Goal: Task Accomplishment & Management: Use online tool/utility

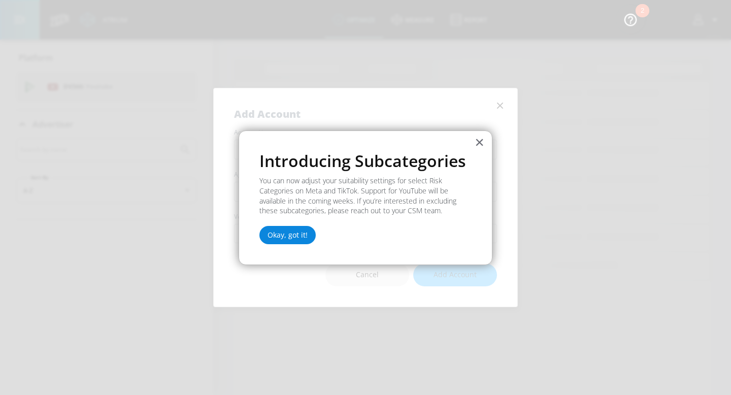
click at [279, 236] on button "Okay, got it!" at bounding box center [288, 235] width 56 height 18
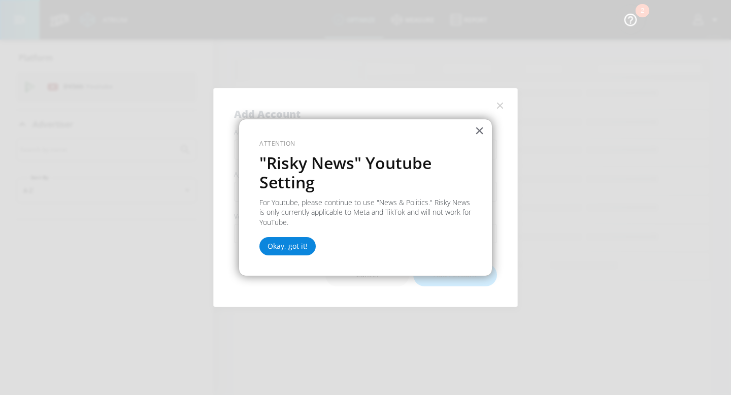
click at [291, 246] on button "Okay, got it!" at bounding box center [288, 246] width 56 height 18
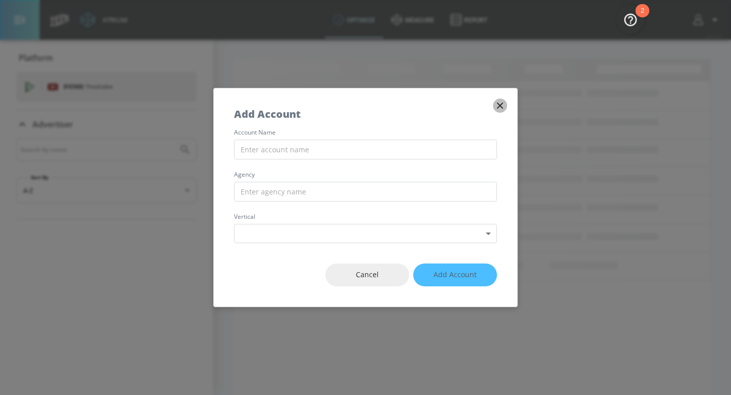
click at [500, 106] on icon "button" at bounding box center [500, 106] width 6 height 6
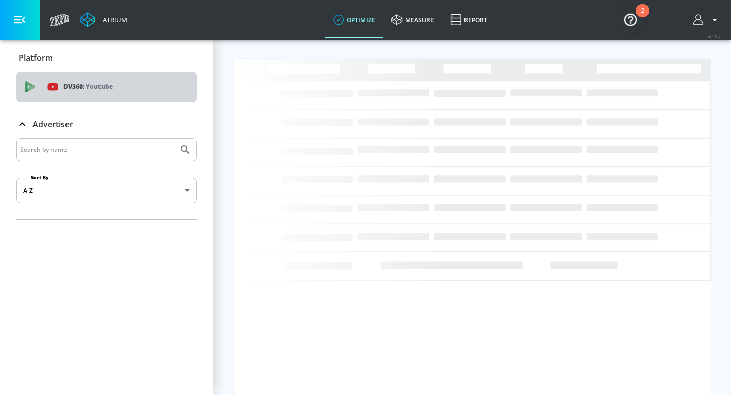
click at [122, 91] on div "DV360: Youtube" at bounding box center [118, 86] width 142 height 11
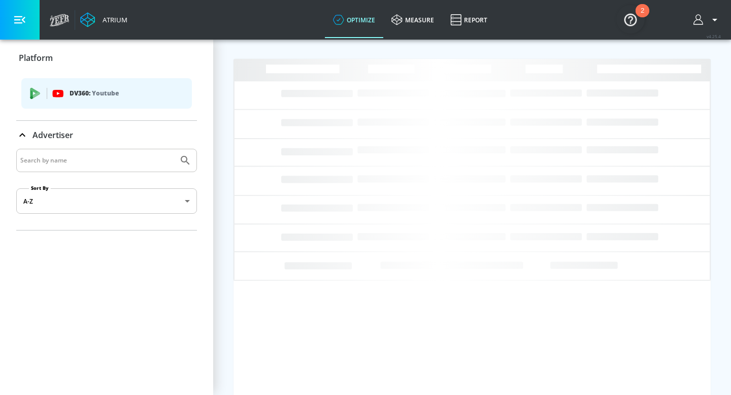
click at [22, 20] on icon "button" at bounding box center [19, 20] width 11 height 8
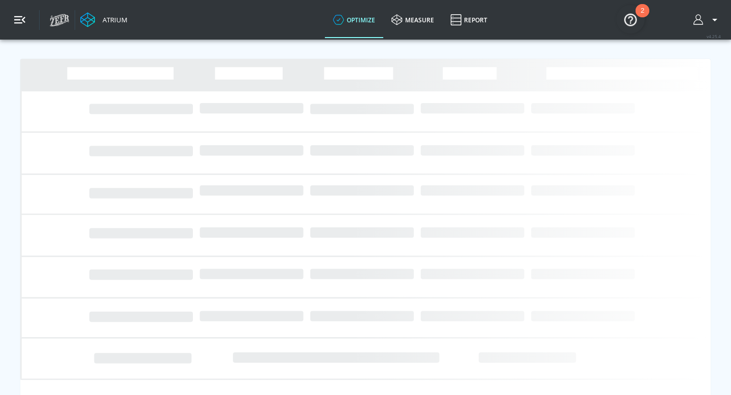
click at [22, 20] on icon "button" at bounding box center [19, 20] width 11 height 8
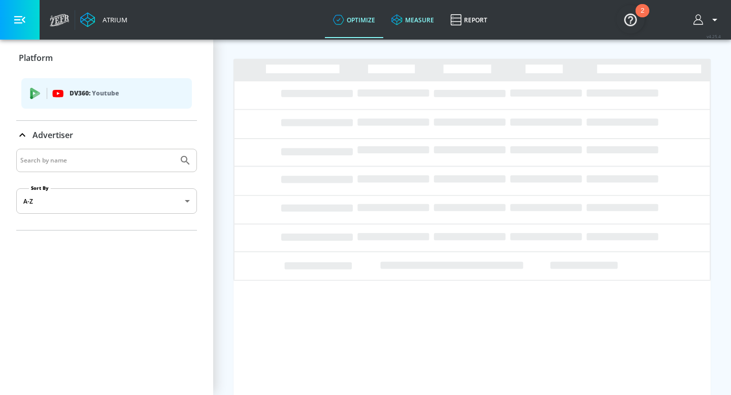
click at [415, 18] on link "measure" at bounding box center [412, 20] width 59 height 37
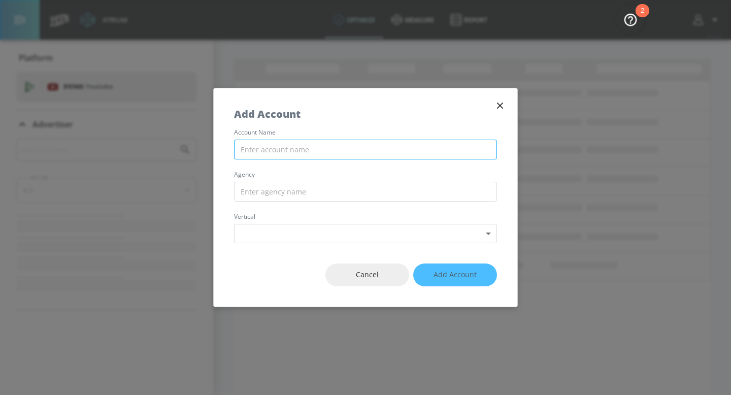
click at [457, 149] on input "text" at bounding box center [365, 150] width 263 height 20
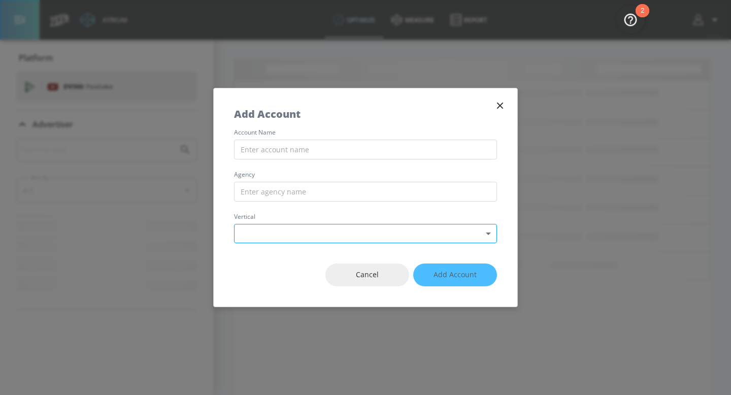
click at [422, 230] on body "Atrium optimize measure Report optimize measure Report v 4.25.4 Platform DV360:…" at bounding box center [365, 197] width 731 height 395
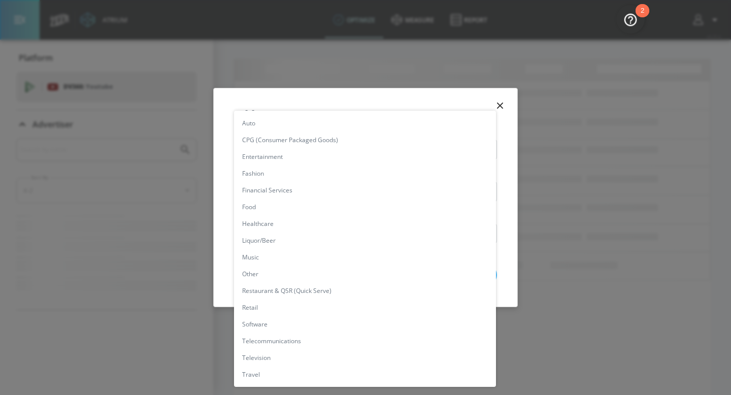
click at [222, 191] on div at bounding box center [365, 197] width 731 height 395
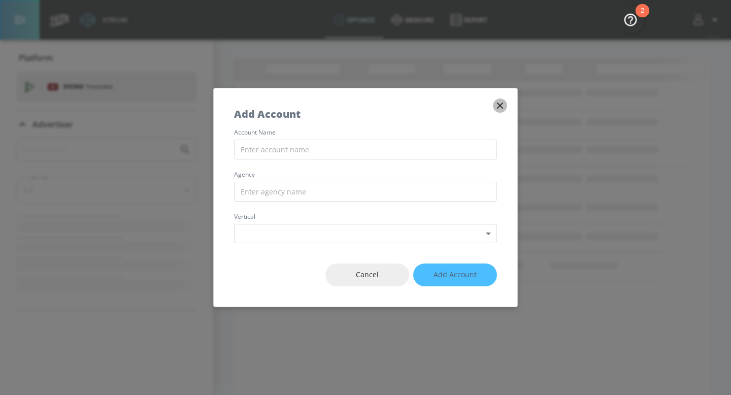
click at [499, 105] on icon "button" at bounding box center [500, 106] width 6 height 6
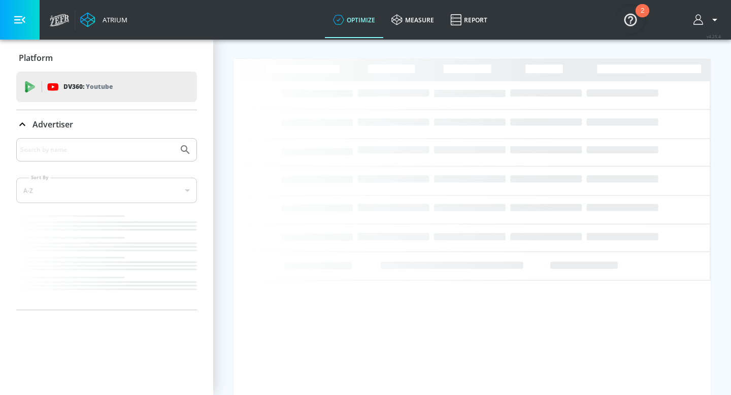
click at [707, 22] on button "button" at bounding box center [707, 20] width 27 height 12
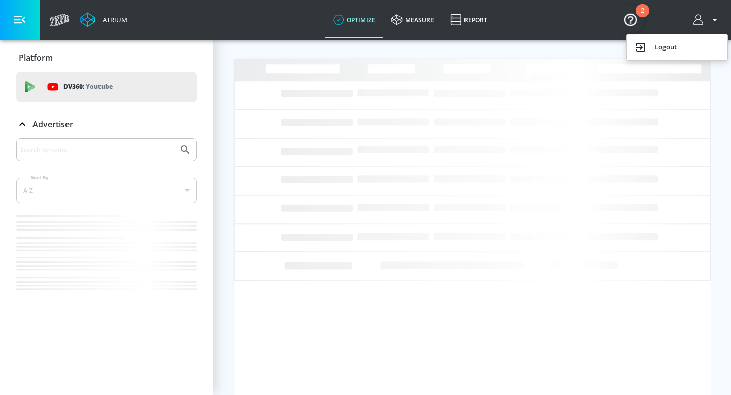
click at [173, 53] on div at bounding box center [365, 197] width 731 height 395
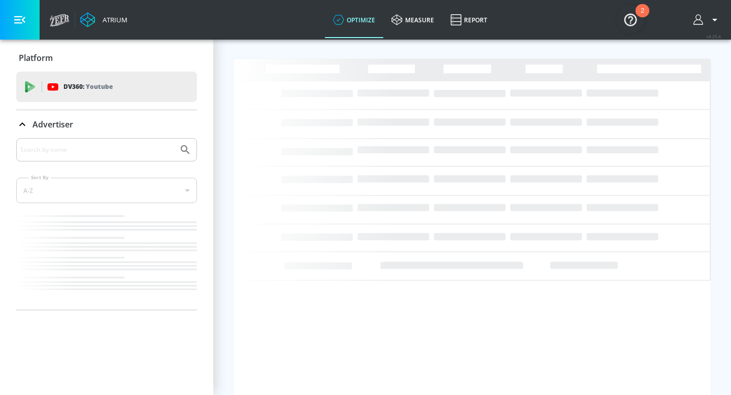
click at [24, 123] on icon at bounding box center [22, 124] width 12 height 12
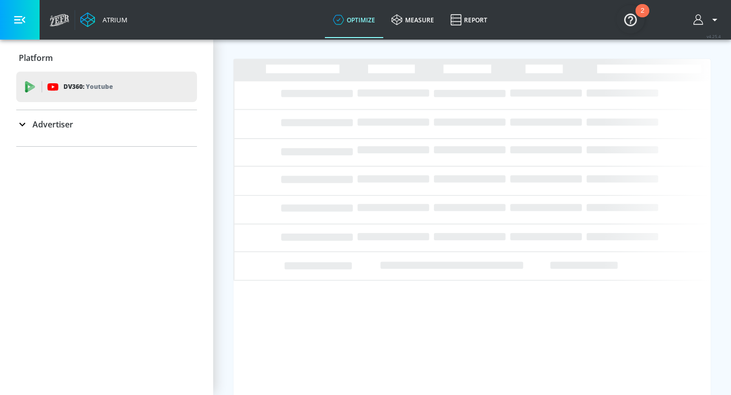
click at [24, 123] on icon at bounding box center [22, 125] width 6 height 4
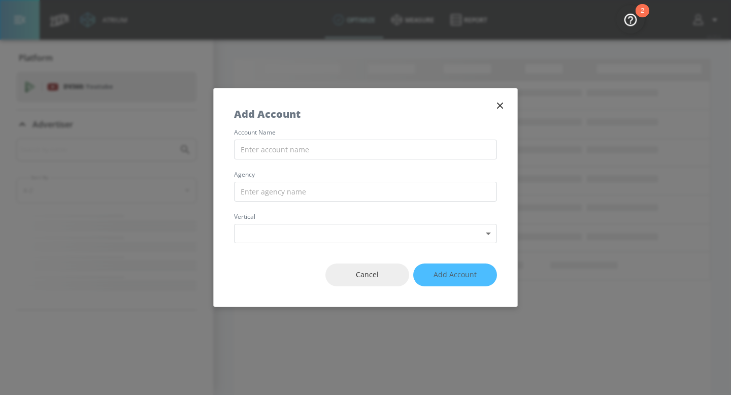
click at [499, 109] on icon "button" at bounding box center [500, 105] width 11 height 11
click at [377, 280] on span "Cancel" at bounding box center [367, 275] width 43 height 13
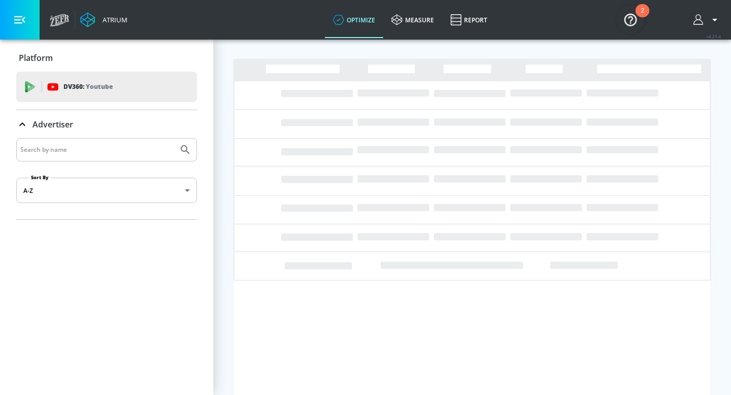
click at [139, 190] on body "Atrium optimize measure Report optimize measure Report v 4.25.4 Platform DV360:…" at bounding box center [365, 197] width 731 height 395
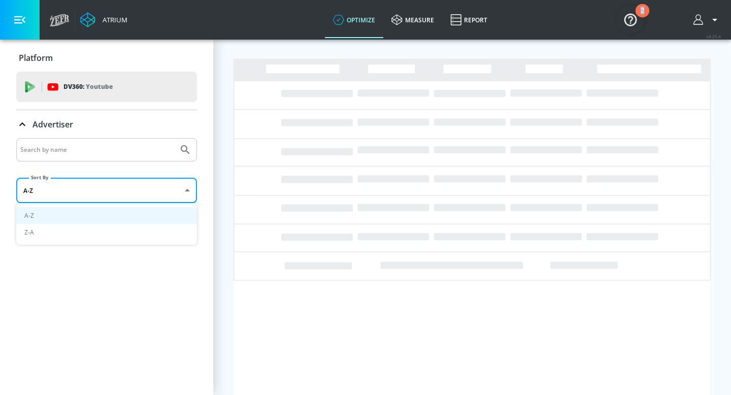
click at [139, 190] on div at bounding box center [365, 197] width 731 height 395
click at [52, 20] on icon at bounding box center [59, 22] width 19 height 8
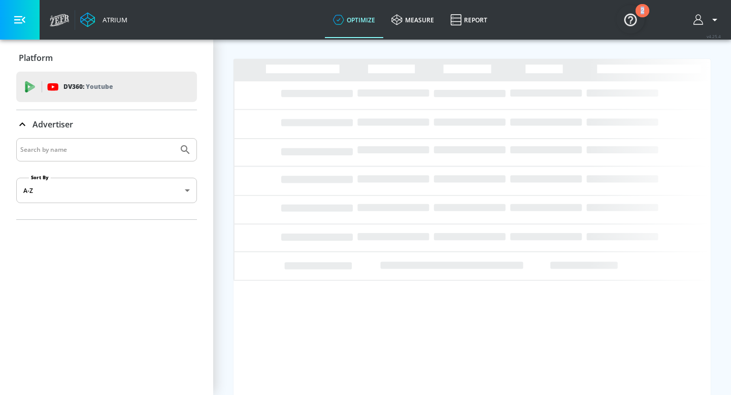
click at [636, 21] on img "Open Resource Center, 2 new notifications" at bounding box center [631, 19] width 28 height 28
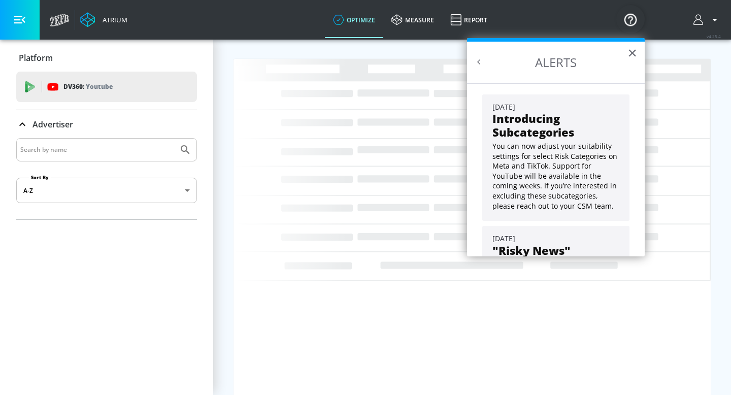
click at [479, 62] on button "Back to Resource Center Home" at bounding box center [479, 62] width 10 height 10
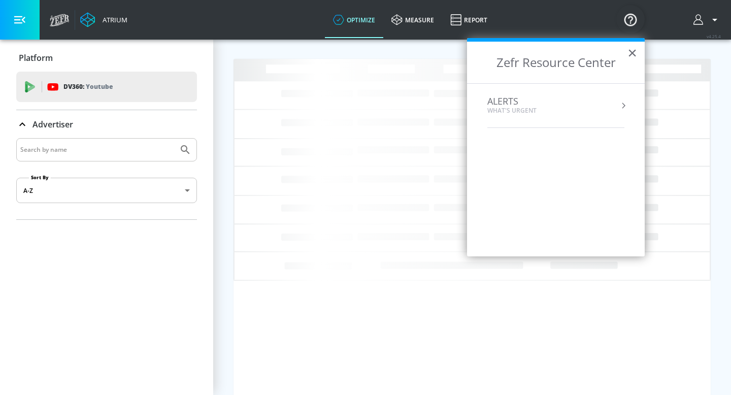
click at [592, 108] on div "ALERTS What's Urgent" at bounding box center [556, 105] width 137 height 19
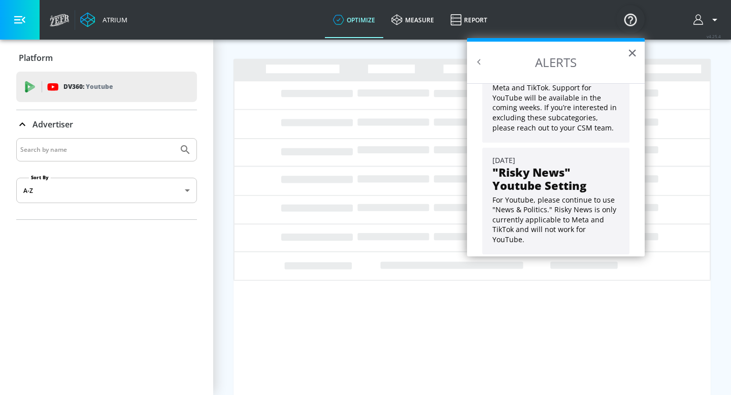
scroll to position [82, 0]
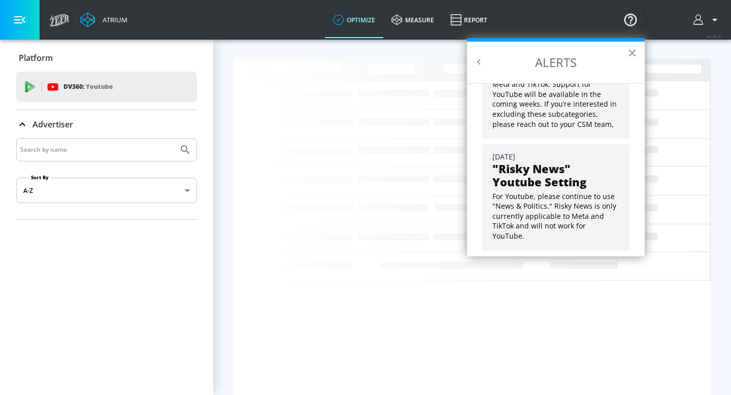
click at [632, 53] on button "×" at bounding box center [633, 53] width 10 height 16
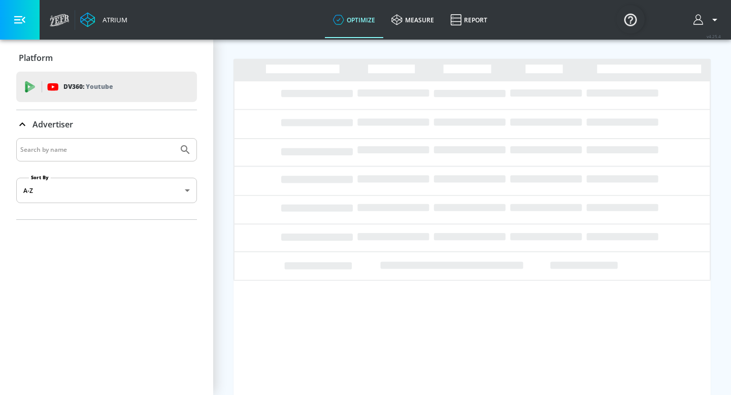
click at [34, 59] on p "Platform" at bounding box center [36, 57] width 34 height 11
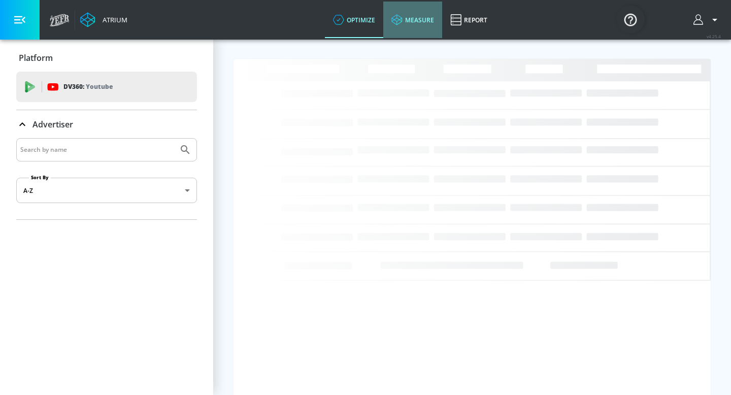
click at [417, 18] on link "measure" at bounding box center [412, 20] width 59 height 37
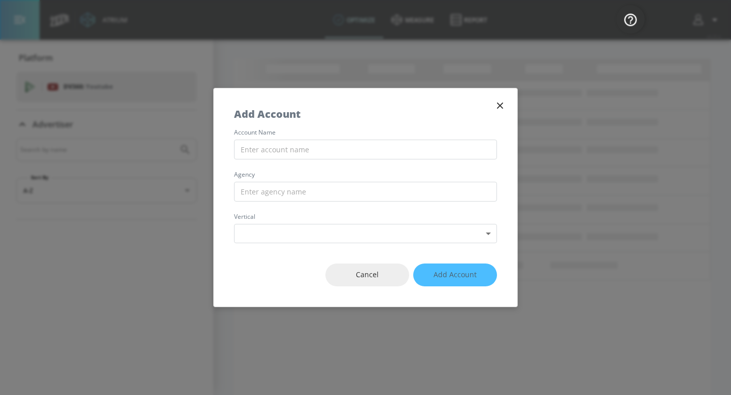
click at [500, 105] on icon "button" at bounding box center [500, 106] width 6 height 6
click at [293, 149] on input "text" at bounding box center [365, 150] width 263 height 20
click at [314, 188] on input "text" at bounding box center [365, 192] width 263 height 20
click at [305, 234] on body "Atrium optimize measure Report optimize measure Report v 4.25.4 Platform DV360:…" at bounding box center [365, 197] width 731 height 395
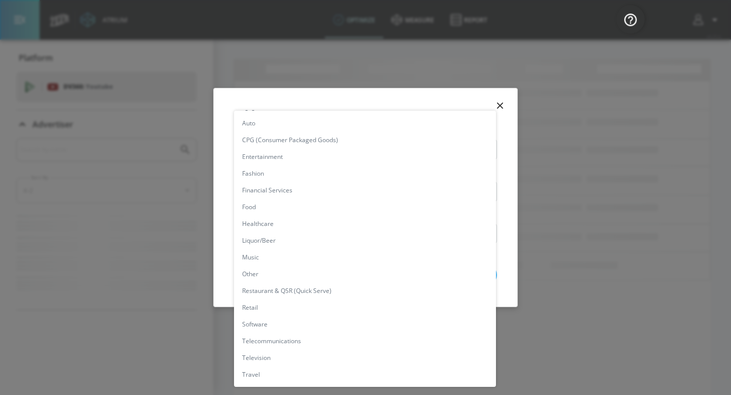
click at [223, 97] on div at bounding box center [365, 197] width 731 height 395
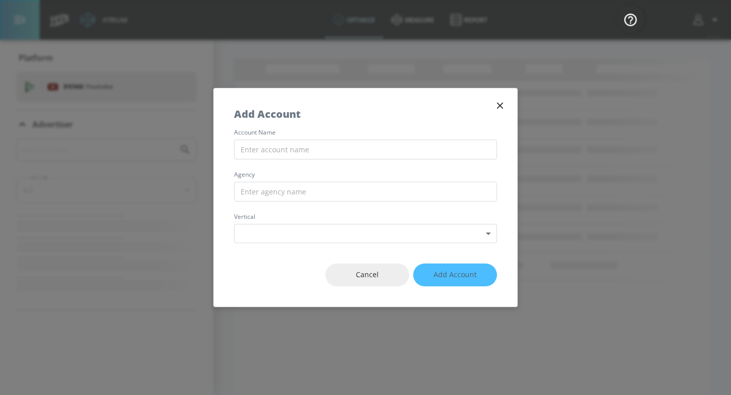
click at [497, 106] on icon "button" at bounding box center [500, 105] width 11 height 11
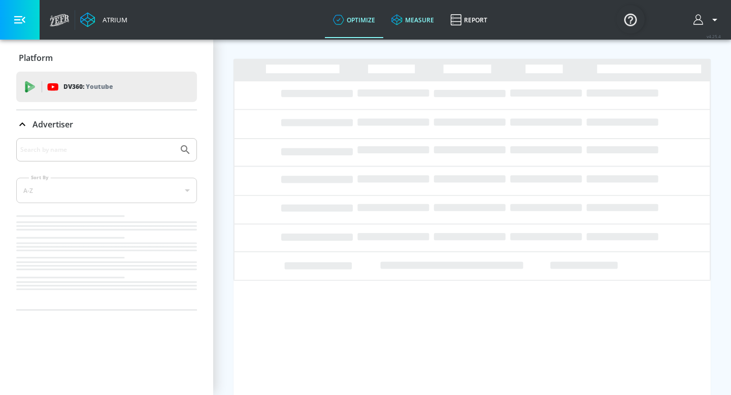
click at [413, 21] on link "measure" at bounding box center [412, 20] width 59 height 37
